Goal: Find specific page/section: Find specific page/section

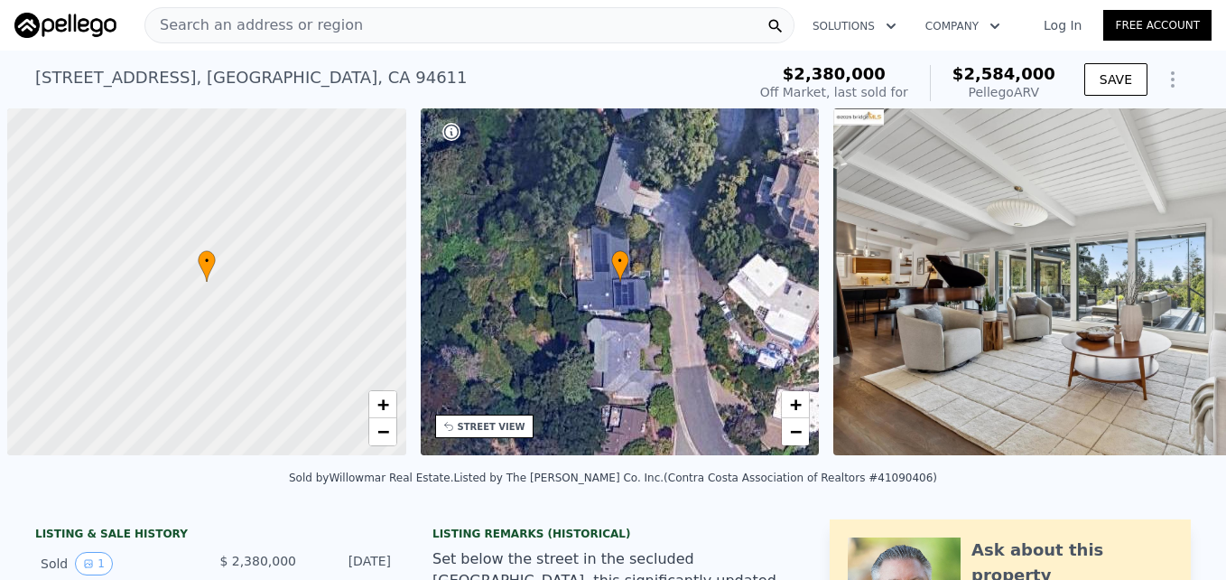
scroll to position [0, 7]
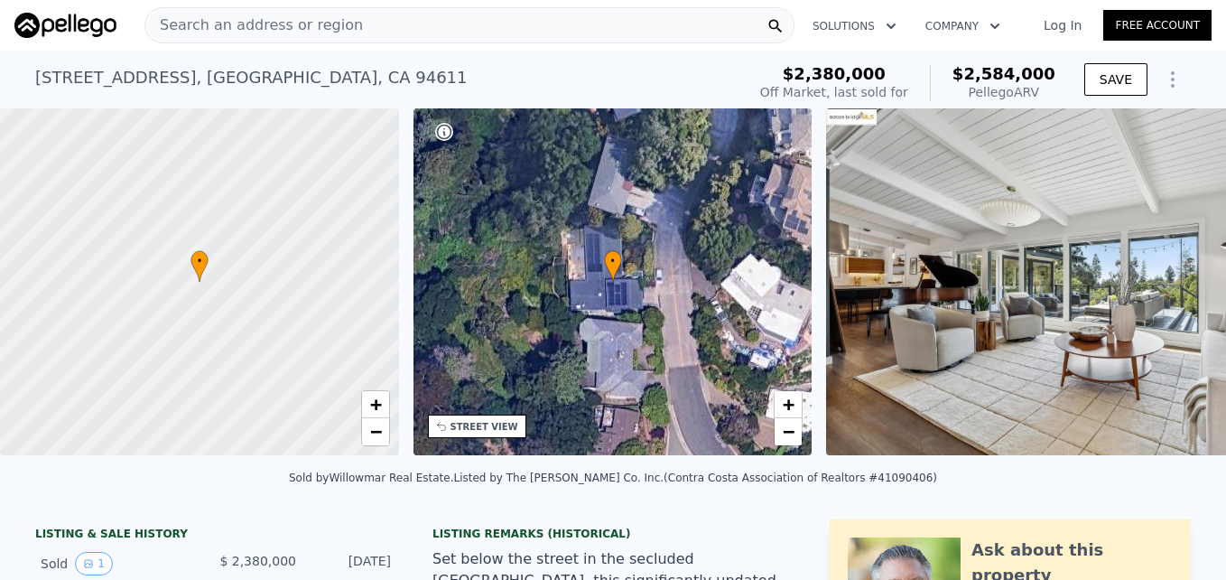
click at [240, 19] on span "Search an address or region" at bounding box center [254, 25] width 218 height 22
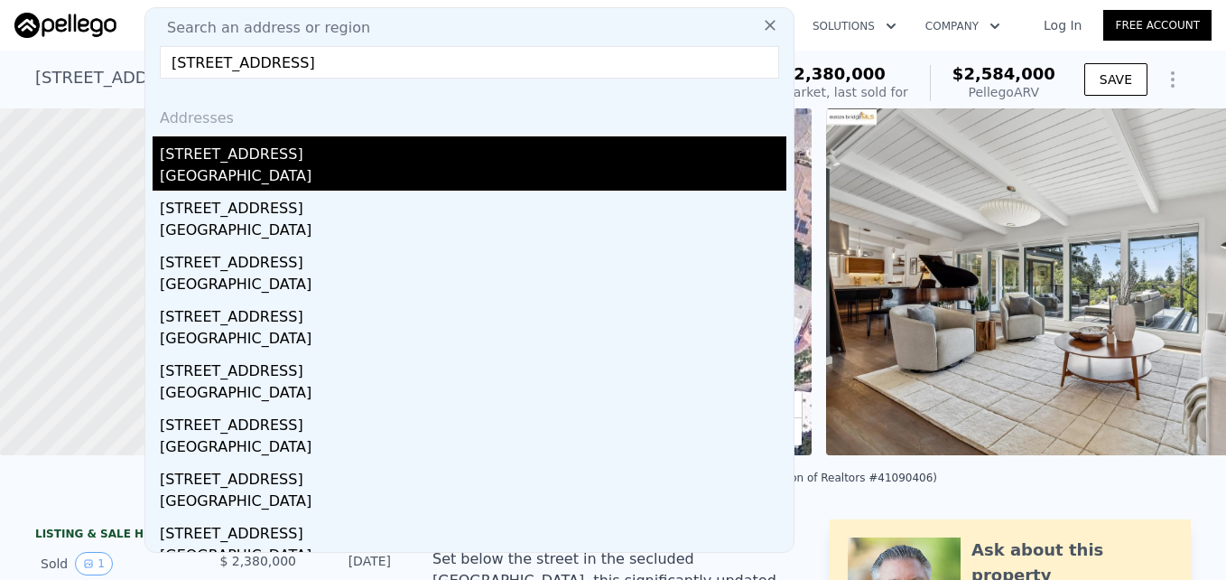
type input "[STREET_ADDRESS]"
click at [385, 173] on div "[GEOGRAPHIC_DATA]" at bounding box center [473, 177] width 627 height 25
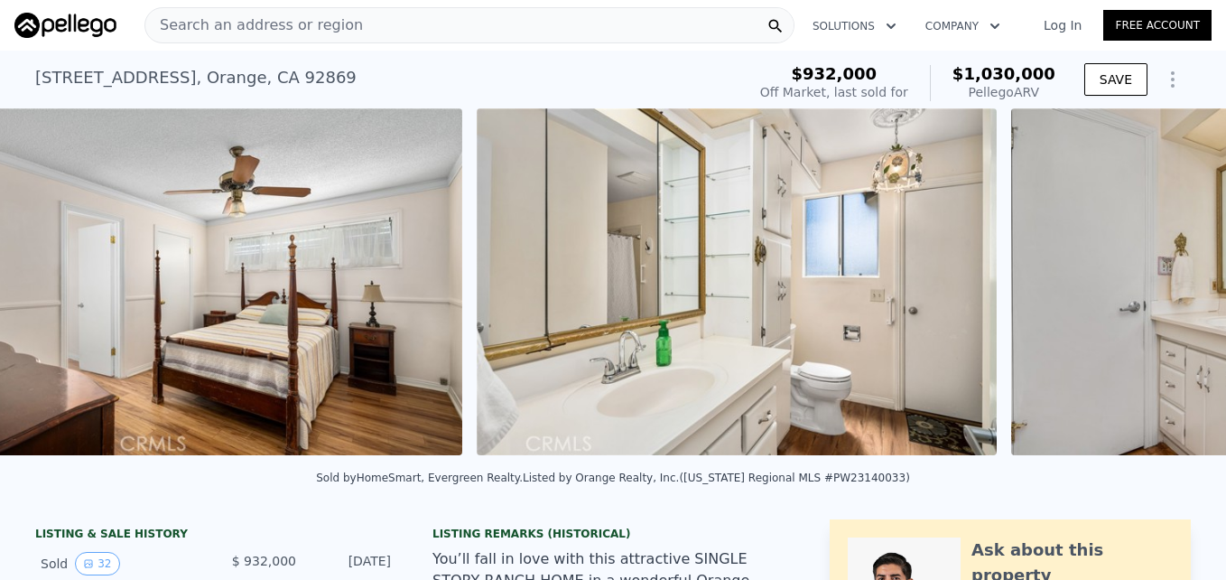
scroll to position [0, 11031]
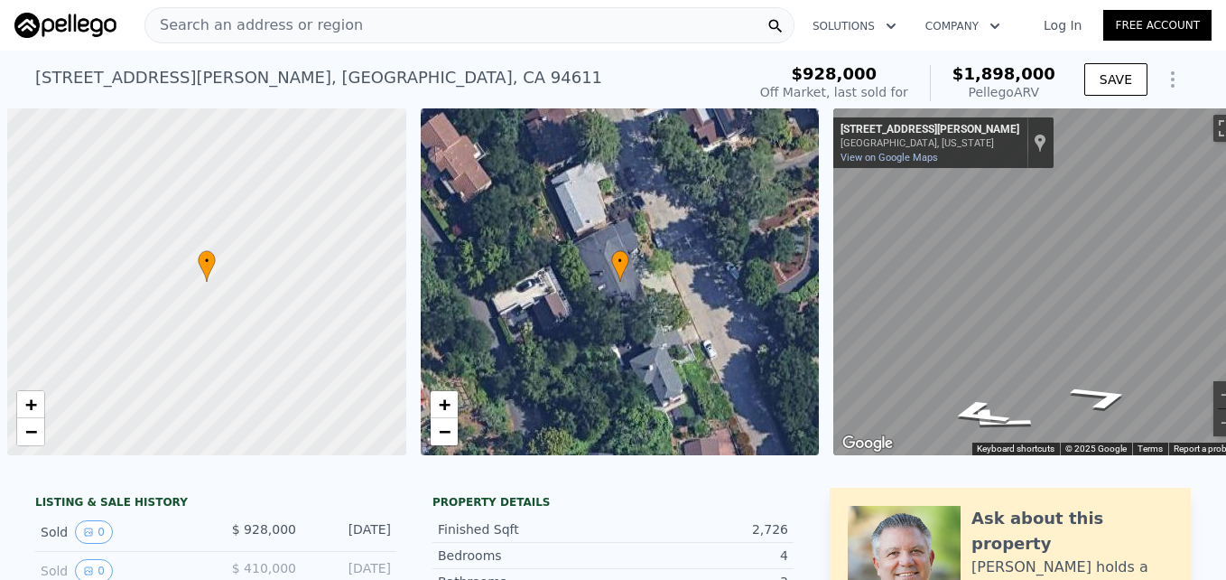
scroll to position [0, 98]
